Goal: Task Accomplishment & Management: Use online tool/utility

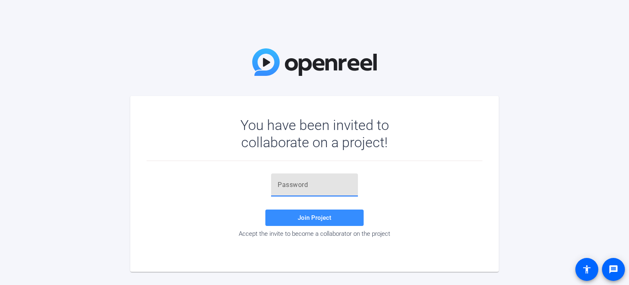
click at [315, 183] on input "text" at bounding box center [315, 185] width 74 height 10
paste input "p.-W$h"
type input "p.-W$h"
click at [310, 222] on span at bounding box center [314, 218] width 98 height 20
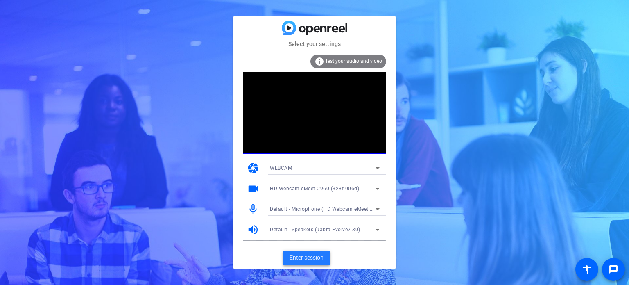
click at [308, 257] on span "Enter session" at bounding box center [307, 257] width 34 height 9
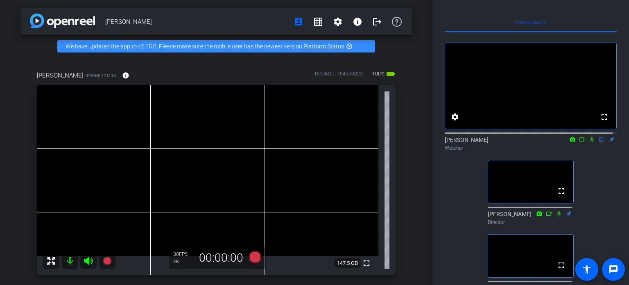
click at [591, 142] on icon at bounding box center [592, 139] width 3 height 5
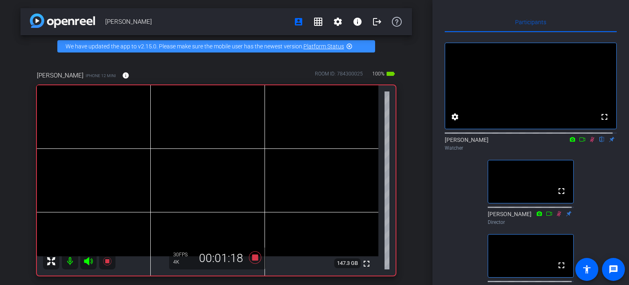
click at [590, 142] on icon at bounding box center [592, 139] width 7 height 6
click at [589, 142] on icon at bounding box center [592, 139] width 7 height 6
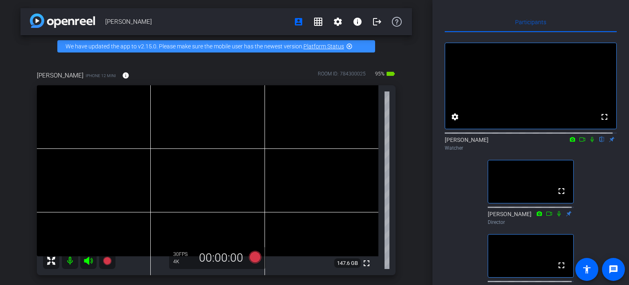
click at [589, 142] on icon at bounding box center [592, 139] width 7 height 6
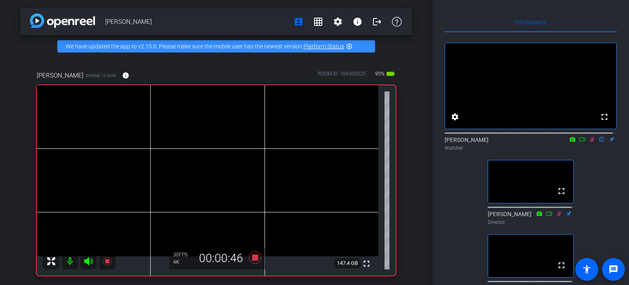
click at [589, 142] on icon at bounding box center [592, 139] width 7 height 6
click at [590, 142] on icon at bounding box center [592, 139] width 5 height 5
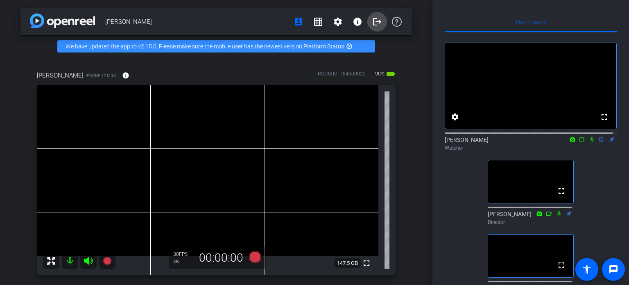
click at [372, 23] on mat-icon "logout" at bounding box center [377, 22] width 10 height 10
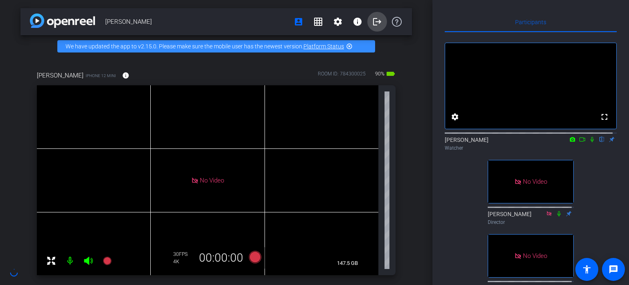
click at [372, 23] on mat-icon "logout" at bounding box center [377, 22] width 10 height 10
